Goal: Find specific page/section: Find specific page/section

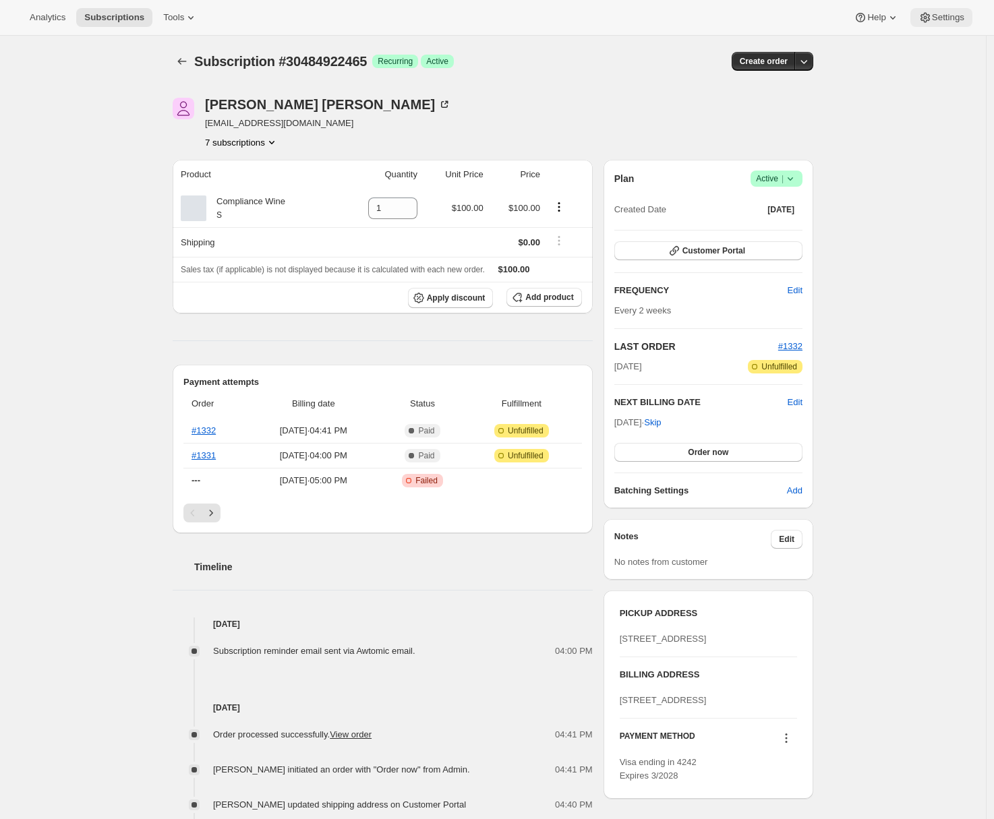
click at [946, 9] on button "Settings" at bounding box center [941, 17] width 62 height 19
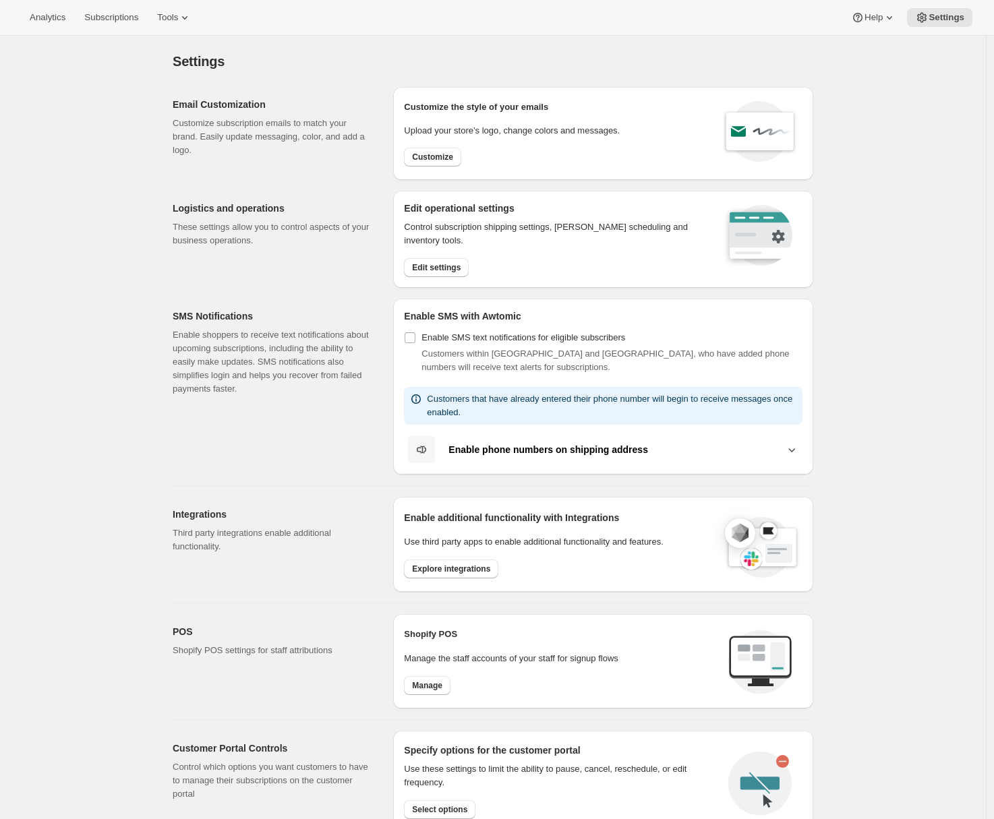
scroll to position [287, 0]
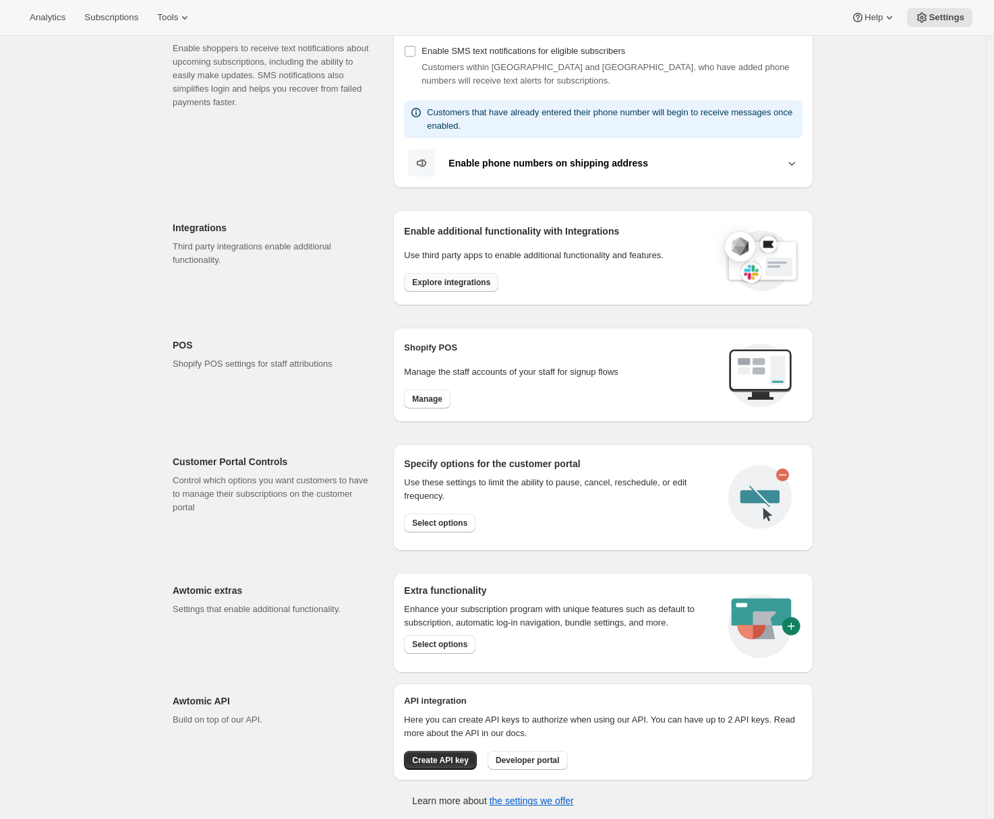
click at [438, 281] on span "Explore integrations" at bounding box center [451, 282] width 78 height 11
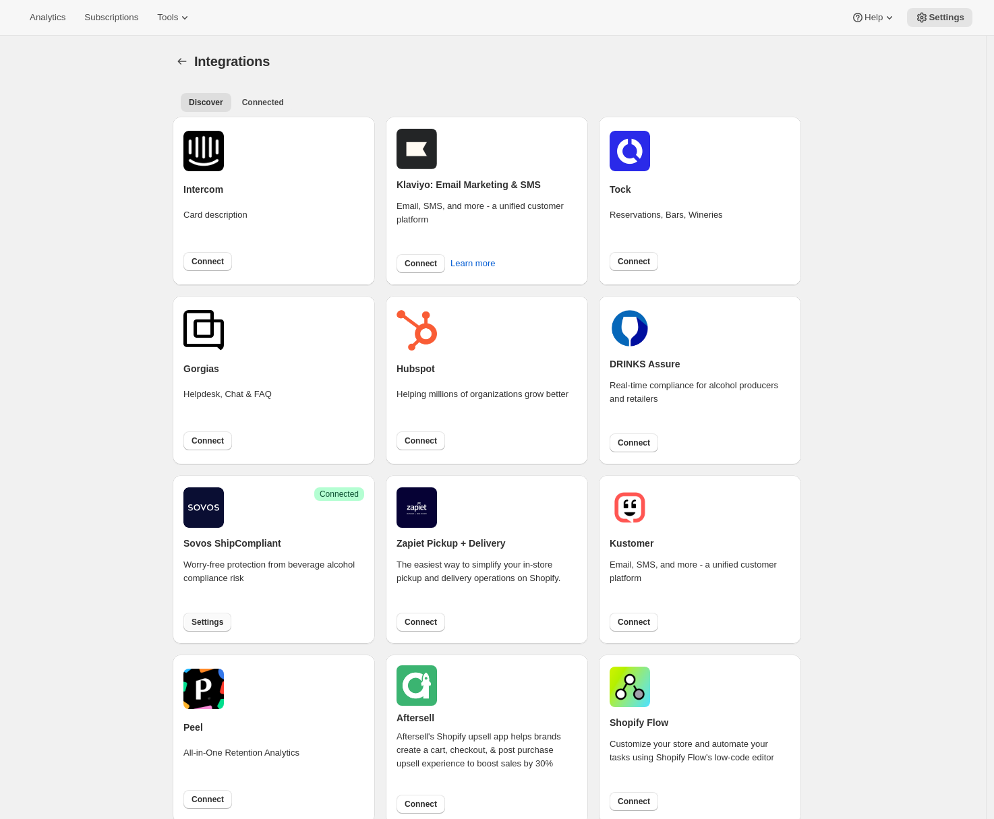
click at [208, 618] on span "Settings" at bounding box center [208, 622] width 32 height 11
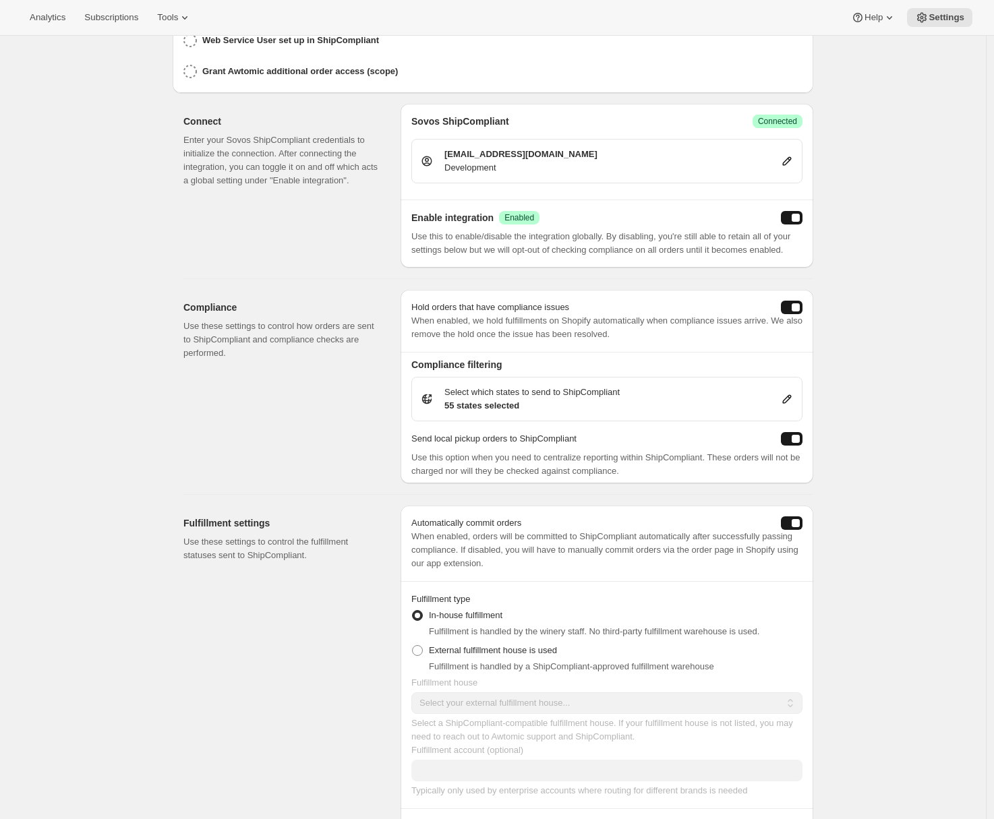
scroll to position [726, 0]
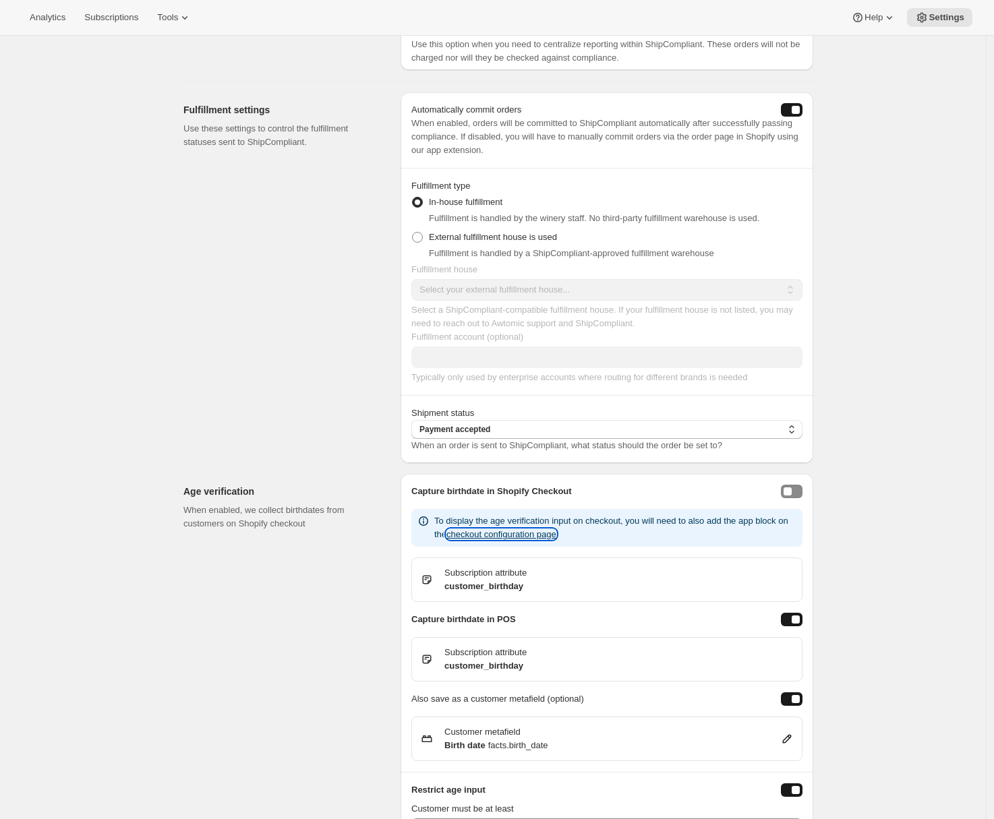
click at [556, 540] on button "checkout configuration page" at bounding box center [501, 534] width 110 height 10
